Goal: Obtain resource: Download file/media

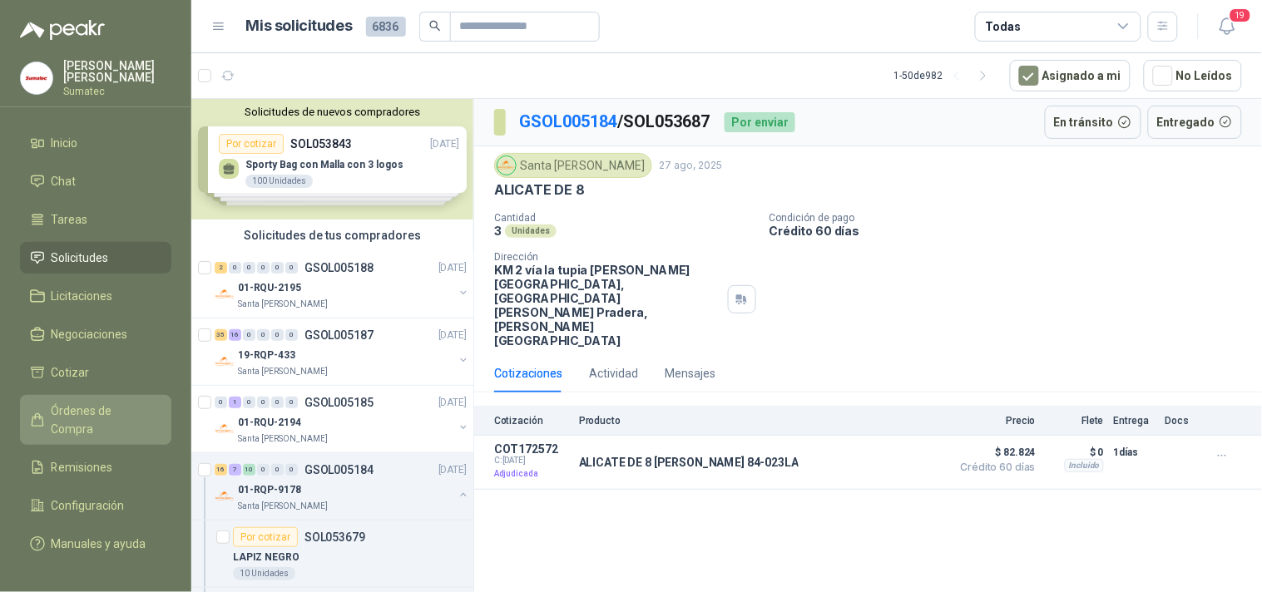
click at [87, 413] on span "Órdenes de Compra" at bounding box center [104, 420] width 104 height 37
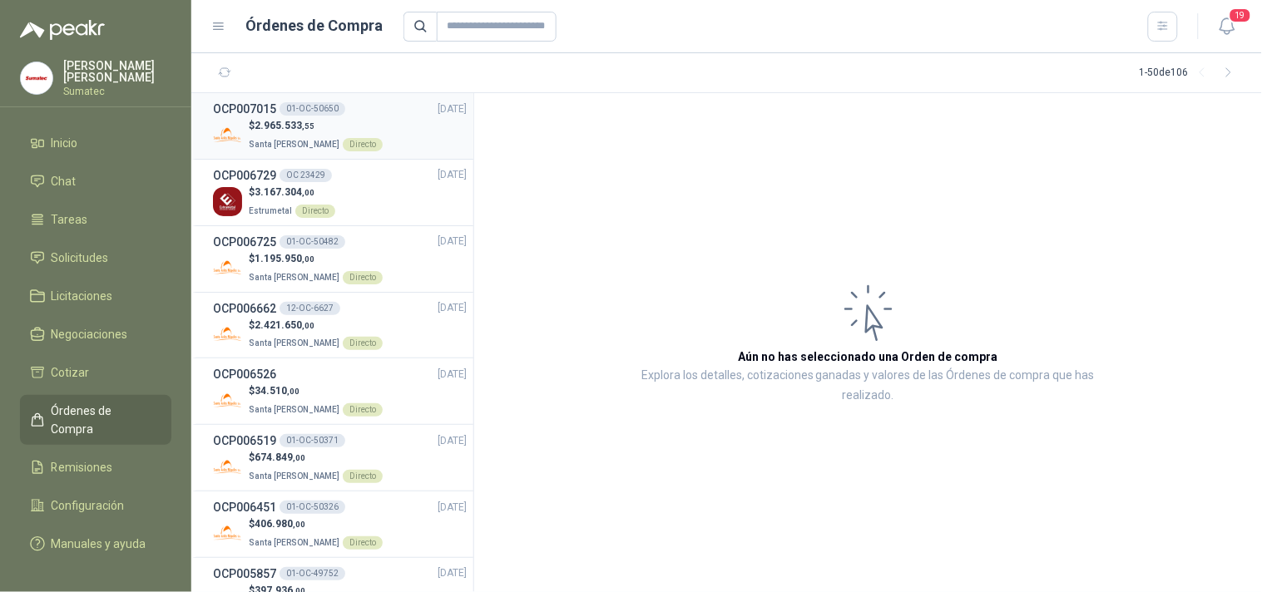
click at [289, 131] on p "$ 2.965.533 ,55" at bounding box center [316, 126] width 134 height 16
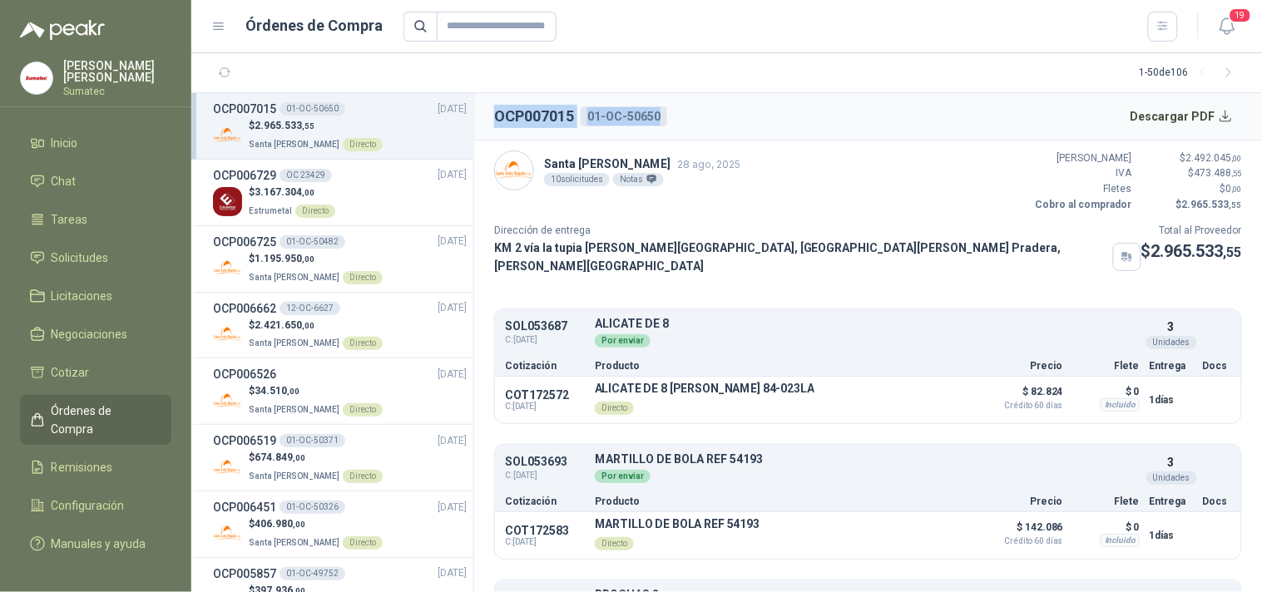
drag, startPoint x: 496, startPoint y: 109, endPoint x: 669, endPoint y: 117, distance: 173.2
click at [669, 117] on header "OCP007015 01-OC-50650 Descargar PDF" at bounding box center [868, 116] width 788 height 47
copy div "OCP007015 01-OC-50650"
click at [1192, 113] on button "Descargar PDF" at bounding box center [1181, 116] width 121 height 33
